Goal: Information Seeking & Learning: Find specific fact

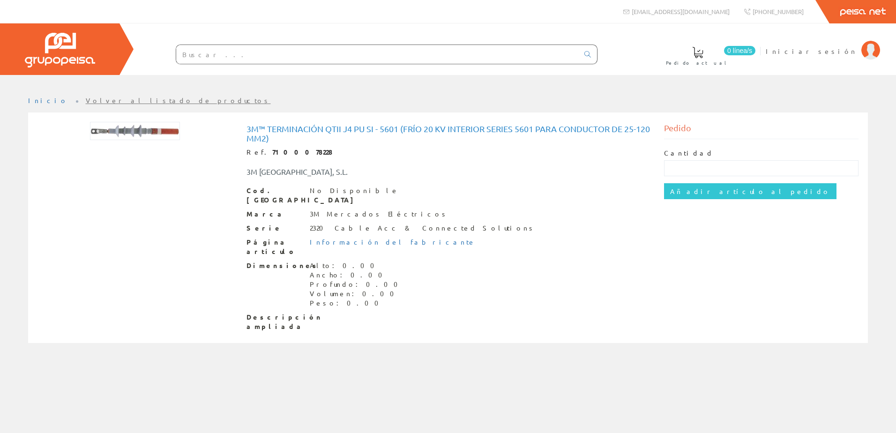
click at [198, 53] on input "text" at bounding box center [377, 54] width 402 height 19
paste input "3M 7100094495"
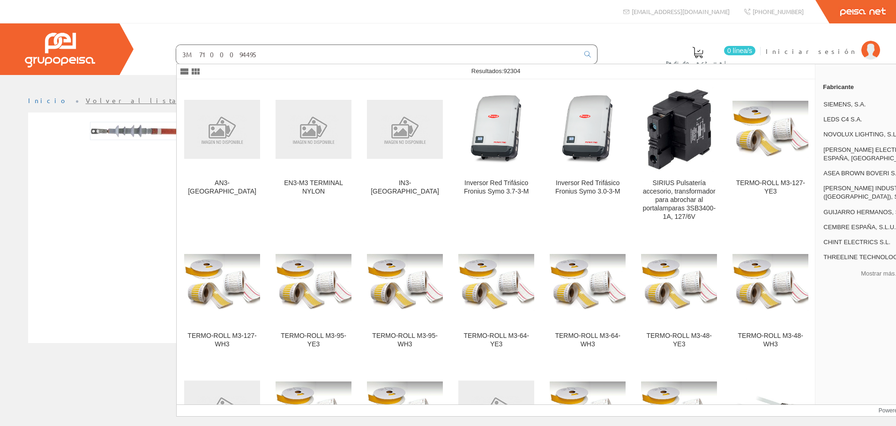
type input "3M 7100094495"
